Goal: Transaction & Acquisition: Obtain resource

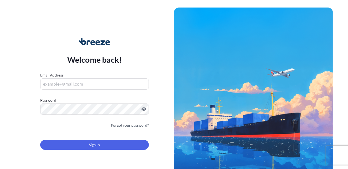
type input "[PERSON_NAME][EMAIL_ADDRESS][DOMAIN_NAME]"
click at [80, 83] on input "[PERSON_NAME][EMAIL_ADDRESS][DOMAIN_NAME]" at bounding box center [94, 84] width 109 height 11
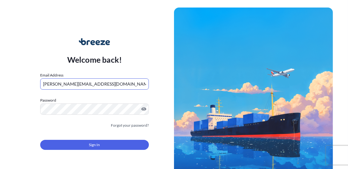
click at [88, 145] on button "Sign In" at bounding box center [94, 145] width 109 height 10
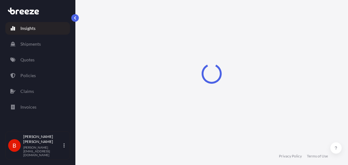
select select "2025"
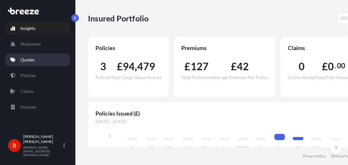
click at [51, 56] on link "Quotes" at bounding box center [37, 59] width 65 height 13
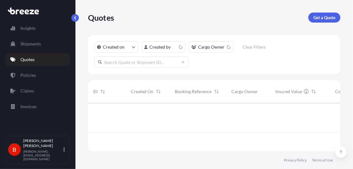
scroll to position [47, 248]
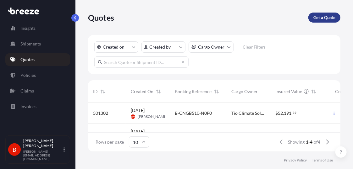
click at [321, 18] on p "Get a Quote" at bounding box center [324, 17] width 22 height 6
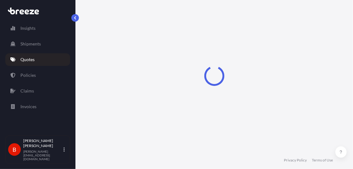
select select "Road"
select select "Sea"
select select "1"
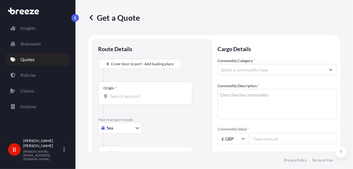
scroll to position [10, 0]
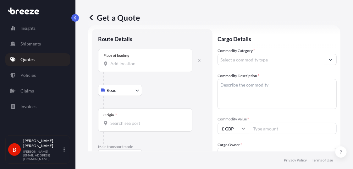
click at [131, 63] on input "Place of loading" at bounding box center [147, 64] width 74 height 6
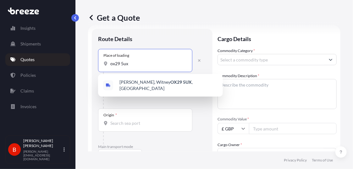
click at [132, 80] on div "[PERSON_NAME][STREET_ADDRESS]" at bounding box center [161, 86] width 120 height 18
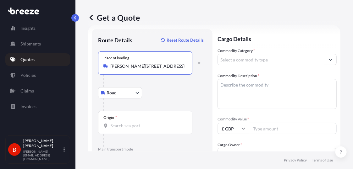
type input "[PERSON_NAME][STREET_ADDRESS]"
click at [147, 127] on input "Origin *" at bounding box center [147, 126] width 74 height 6
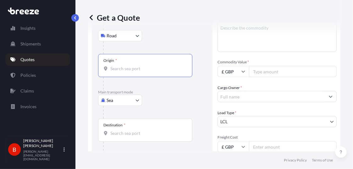
scroll to position [85, 0]
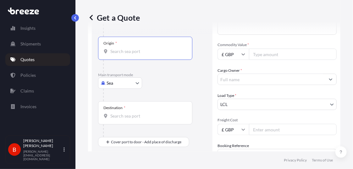
click at [136, 83] on body "1 option available. 0 options available. Insights Shipments Quotes Policies Cla…" at bounding box center [176, 84] width 353 height 169
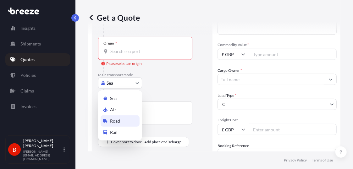
click at [122, 120] on div "Road" at bounding box center [120, 121] width 39 height 11
select select "Road"
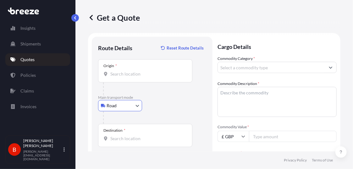
scroll to position [0, 0]
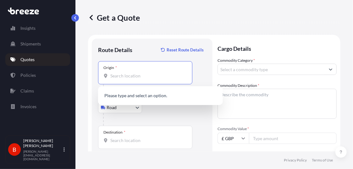
click at [137, 77] on input "Origin *" at bounding box center [147, 76] width 74 height 6
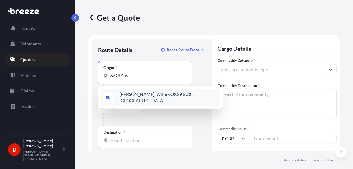
click at [135, 93] on span "[PERSON_NAME][STREET_ADDRESS]" at bounding box center [168, 97] width 98 height 13
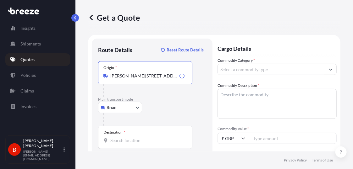
type input "[PERSON_NAME][STREET_ADDRESS]"
click at [130, 146] on div "Destination *" at bounding box center [145, 137] width 94 height 23
click at [130, 144] on input "Destination *" at bounding box center [147, 141] width 74 height 6
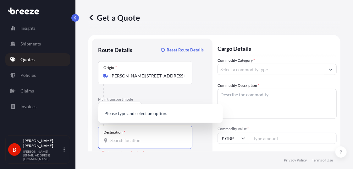
paste input "34347"
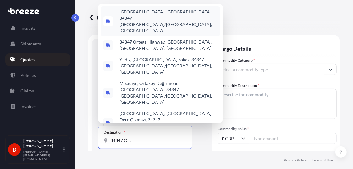
click at [159, 34] on span "[GEOGRAPHIC_DATA], [GEOGRAPHIC_DATA], 34347 [GEOGRAPHIC_DATA]/[GEOGRAPHIC_DATA]…" at bounding box center [168, 21] width 98 height 25
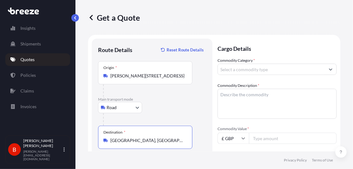
type input "[GEOGRAPHIC_DATA], [GEOGRAPHIC_DATA], 34347 [GEOGRAPHIC_DATA]/[GEOGRAPHIC_DATA]…"
click at [231, 70] on input "Commodity Category *" at bounding box center [271, 69] width 107 height 11
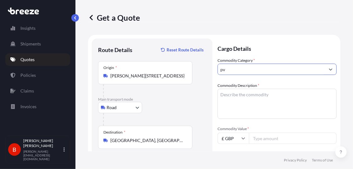
type input "p"
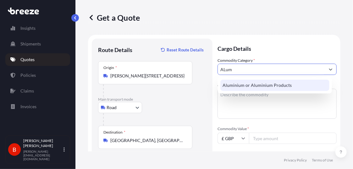
click at [242, 82] on div "Aluminium or Aluminium Products" at bounding box center [274, 85] width 109 height 11
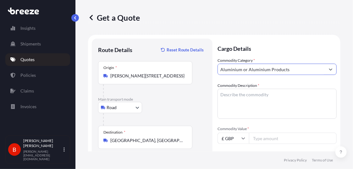
type input "Aluminium or Aluminium Products"
click at [234, 97] on textarea "Commodity Description *" at bounding box center [276, 104] width 119 height 30
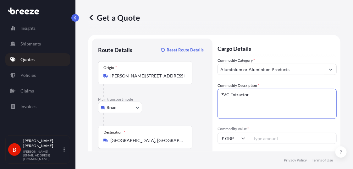
type textarea "PVC Extractor"
click at [258, 138] on input "Commodity Value *" at bounding box center [293, 138] width 88 height 11
click at [226, 139] on input "£ GBP" at bounding box center [232, 138] width 31 height 11
click at [228, 154] on div "€ EUR" at bounding box center [233, 156] width 26 height 12
type input "€ EUR"
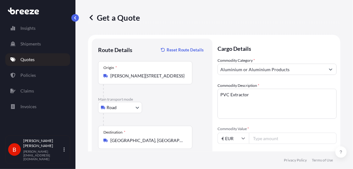
click at [256, 139] on input "Commodity Value *" at bounding box center [293, 138] width 88 height 11
paste input "4018.50"
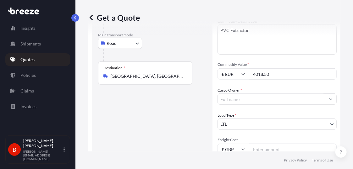
scroll to position [74, 0]
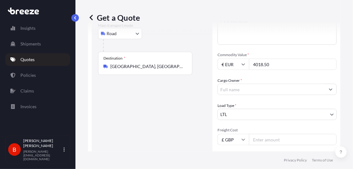
type input "4018.50"
click at [278, 90] on input "Cargo Owner *" at bounding box center [271, 89] width 107 height 11
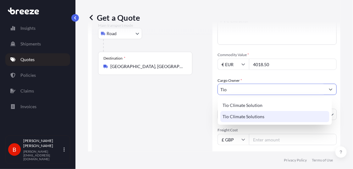
click at [261, 115] on span "Tio Climate Solutions" at bounding box center [244, 117] width 42 height 6
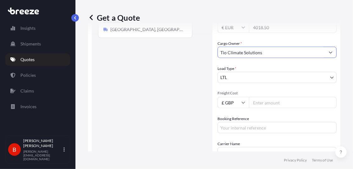
scroll to position [115, 0]
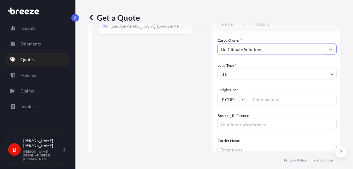
type input "Tio Climate Solutions"
click at [263, 102] on input "Freight Cost" at bounding box center [293, 99] width 88 height 11
type input "680"
click at [260, 122] on input "Booking Reference" at bounding box center [276, 124] width 119 height 11
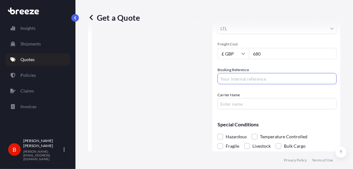
scroll to position [184, 0]
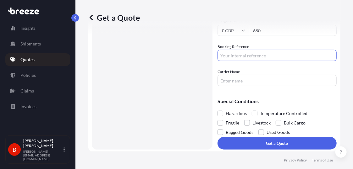
click at [234, 82] on input "Carrier Name" at bounding box center [276, 80] width 119 height 11
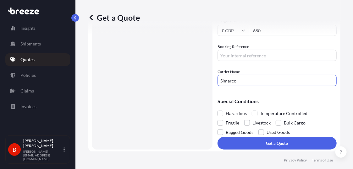
type input "Simarco"
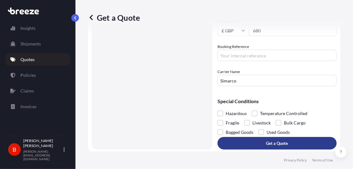
click at [259, 140] on button "Get a Quote" at bounding box center [276, 143] width 119 height 13
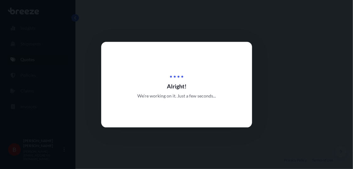
select select "Road"
select select "1"
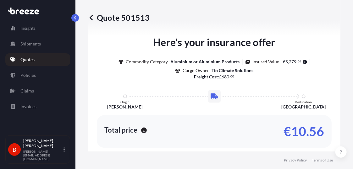
scroll to position [473, 0]
